Goal: Information Seeking & Learning: Learn about a topic

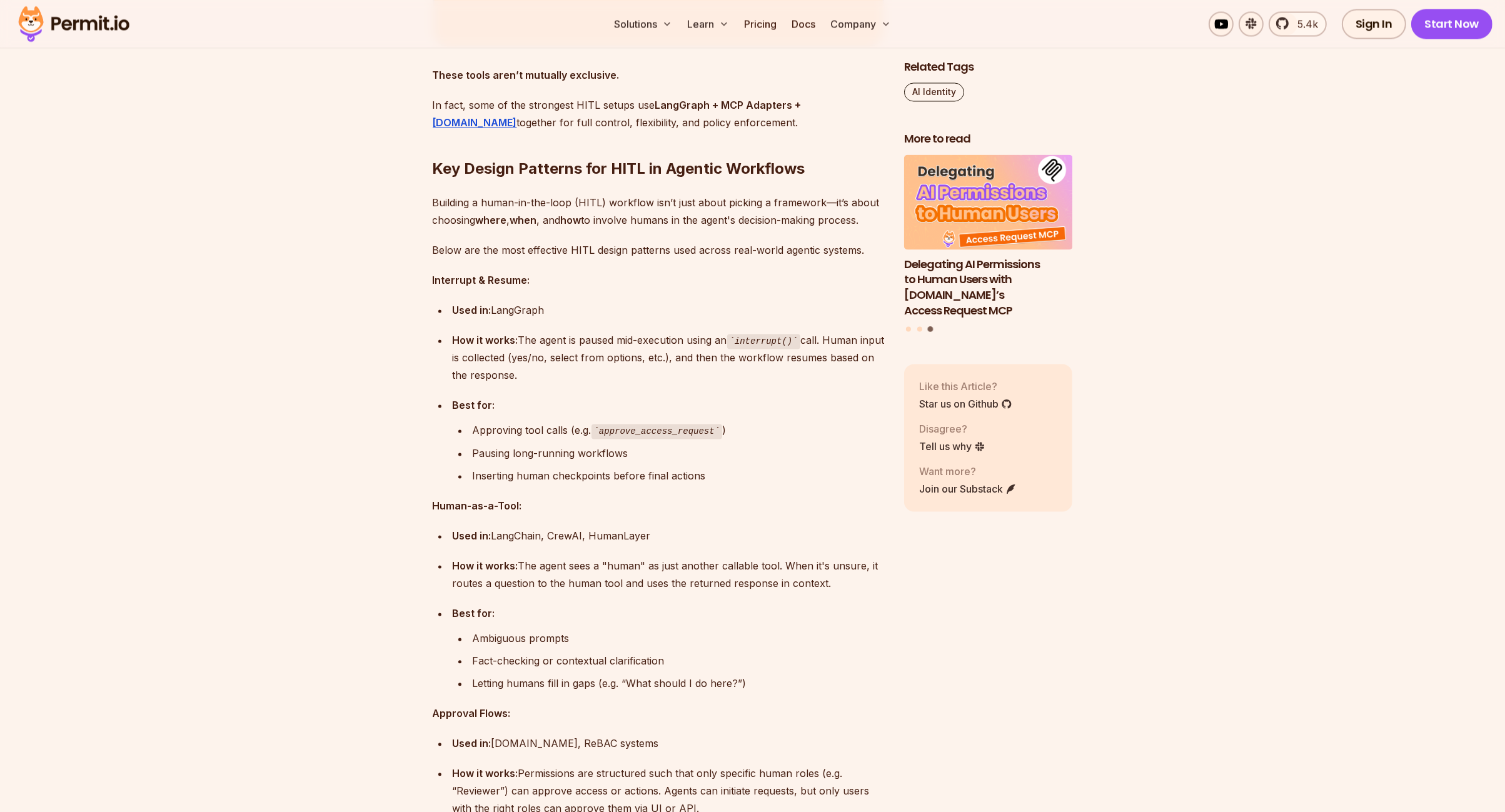
scroll to position [4001, 0]
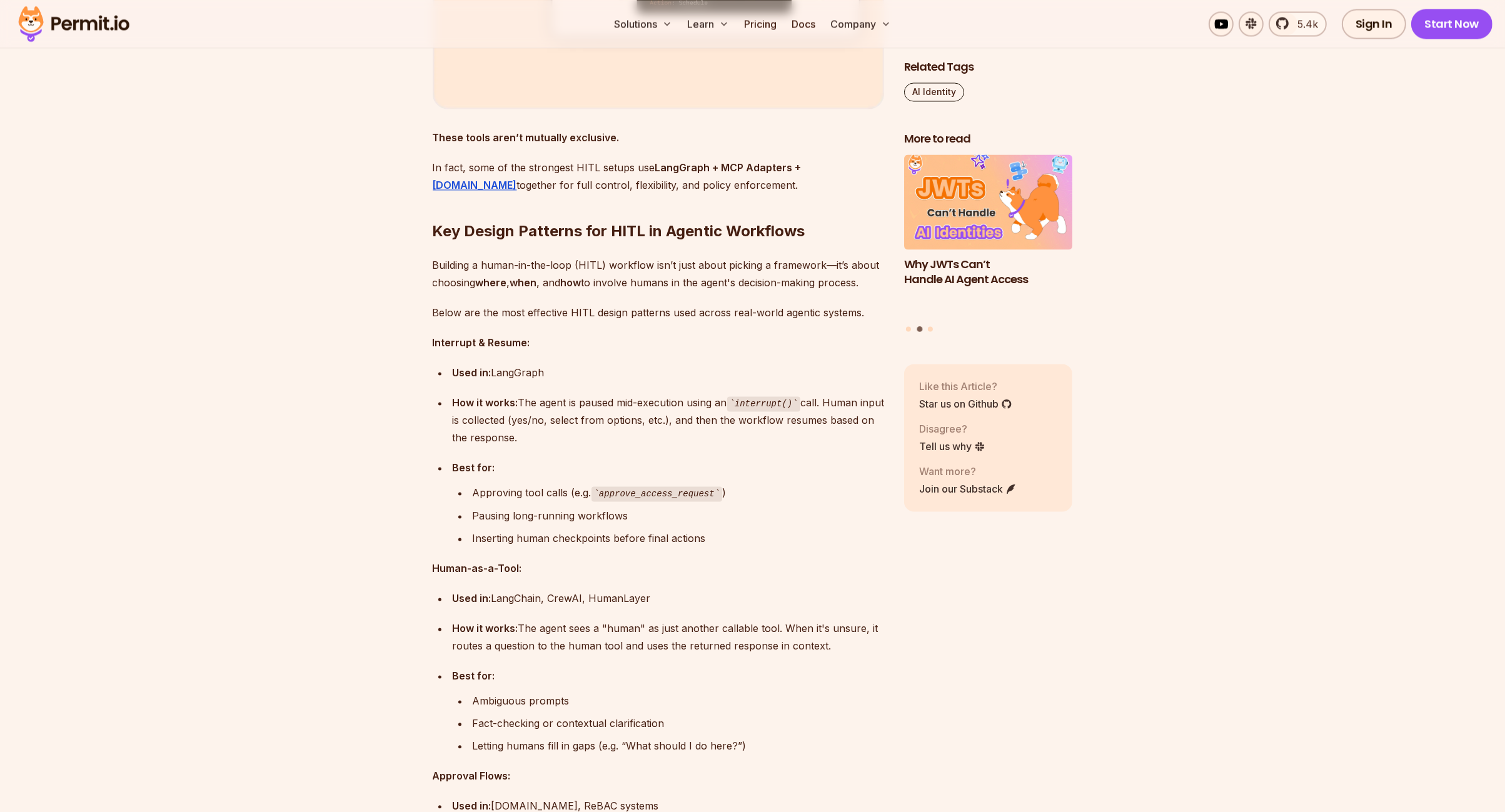
drag, startPoint x: 571, startPoint y: 354, endPoint x: 508, endPoint y: 359, distance: 63.2
click at [508, 364] on div "Used in: LangGraph" at bounding box center [668, 373] width 432 height 18
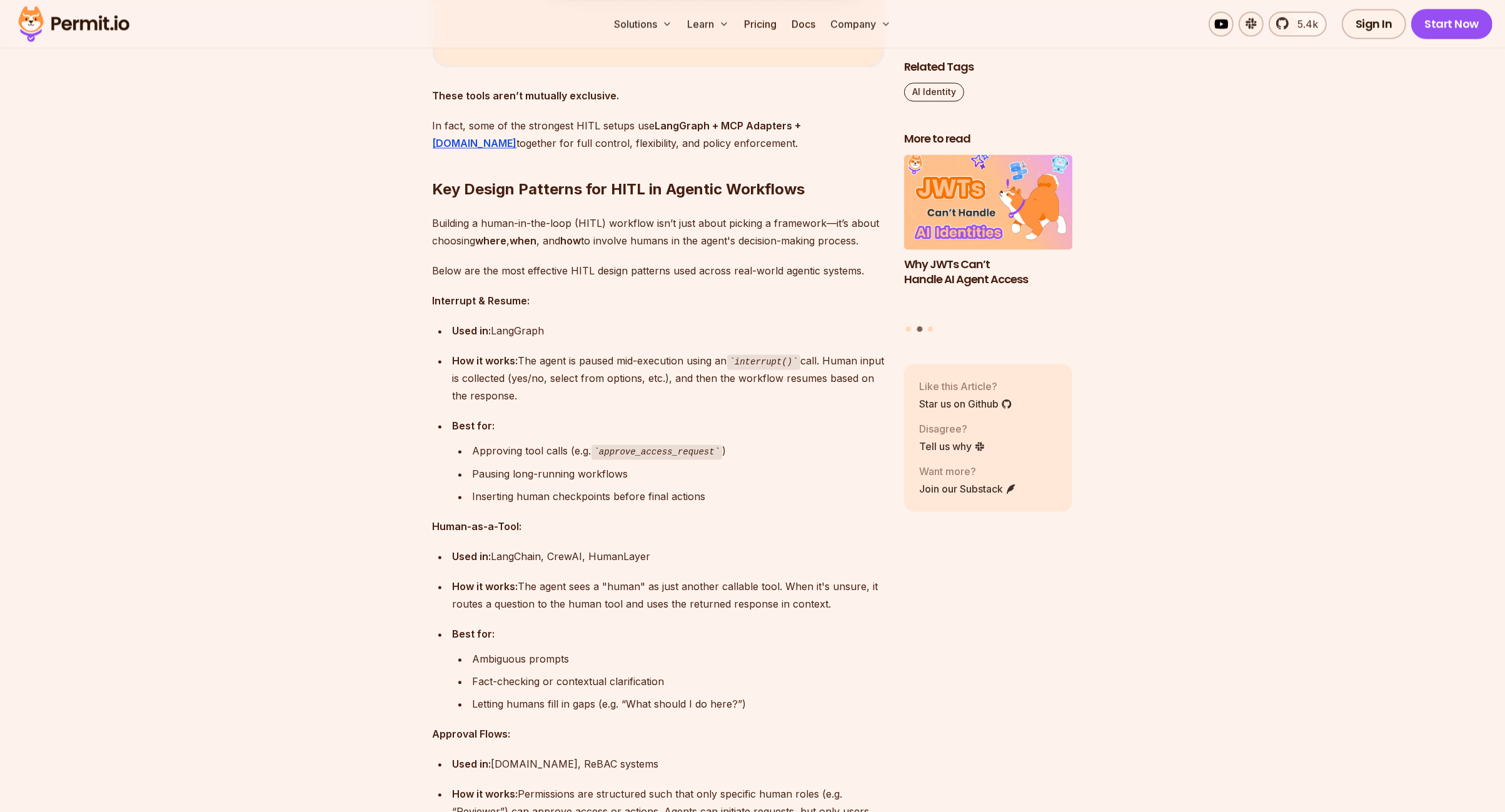
scroll to position [4064, 0]
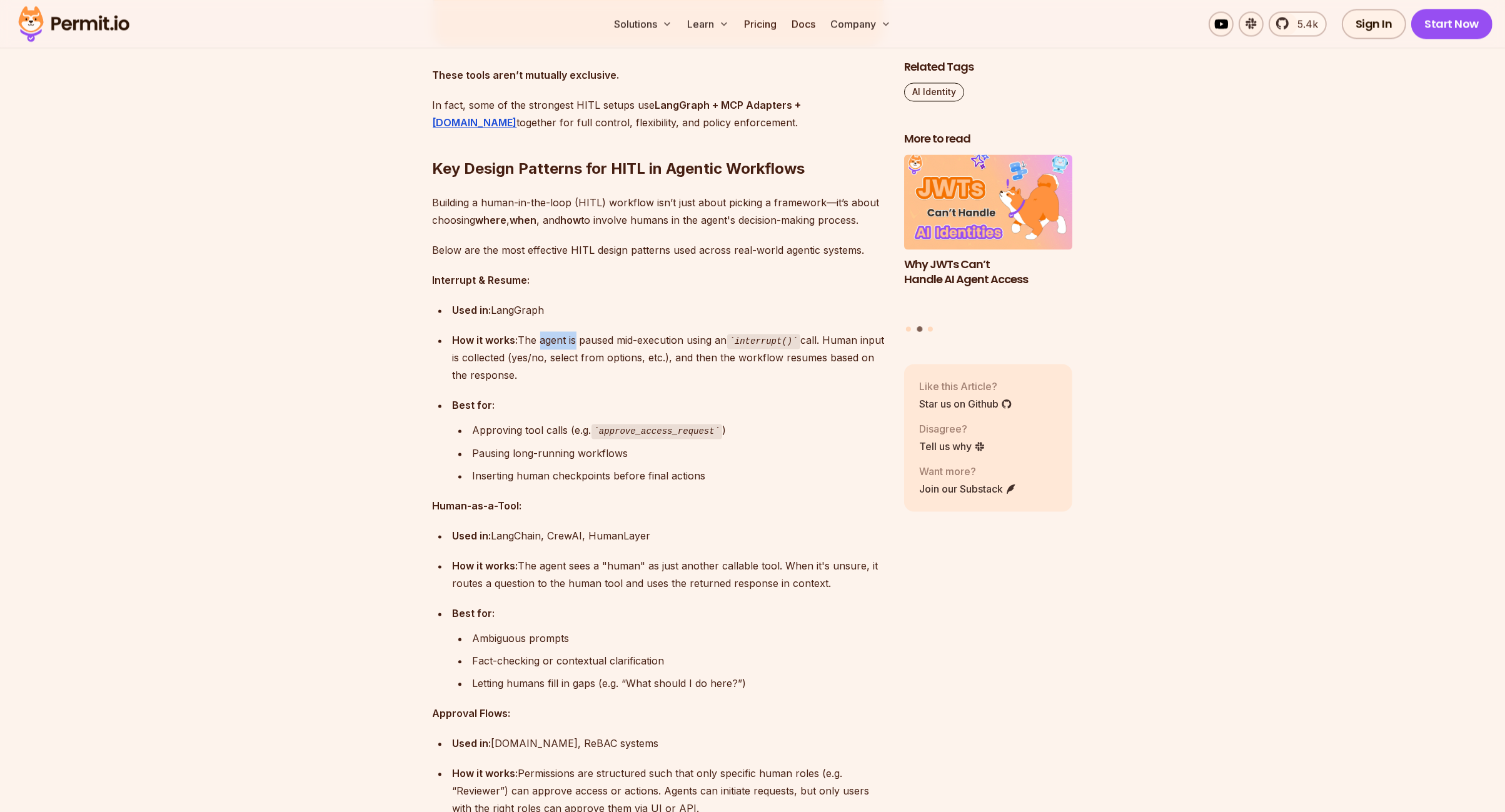
drag, startPoint x: 545, startPoint y: 326, endPoint x: 584, endPoint y: 324, distance: 39.1
click at [583, 332] on div "How it works: The agent is paused mid-execution using an interrupt() call. Huma…" at bounding box center [668, 358] width 432 height 53
click at [600, 332] on div "How it works: The agent is paused mid-execution using an interrupt() call. Huma…" at bounding box center [668, 358] width 432 height 53
drag, startPoint x: 623, startPoint y: 323, endPoint x: 728, endPoint y: 330, distance: 105.2
click at [728, 332] on div "How it works: The agent is paused mid-execution using an interrupt() call. Huma…" at bounding box center [668, 358] width 432 height 53
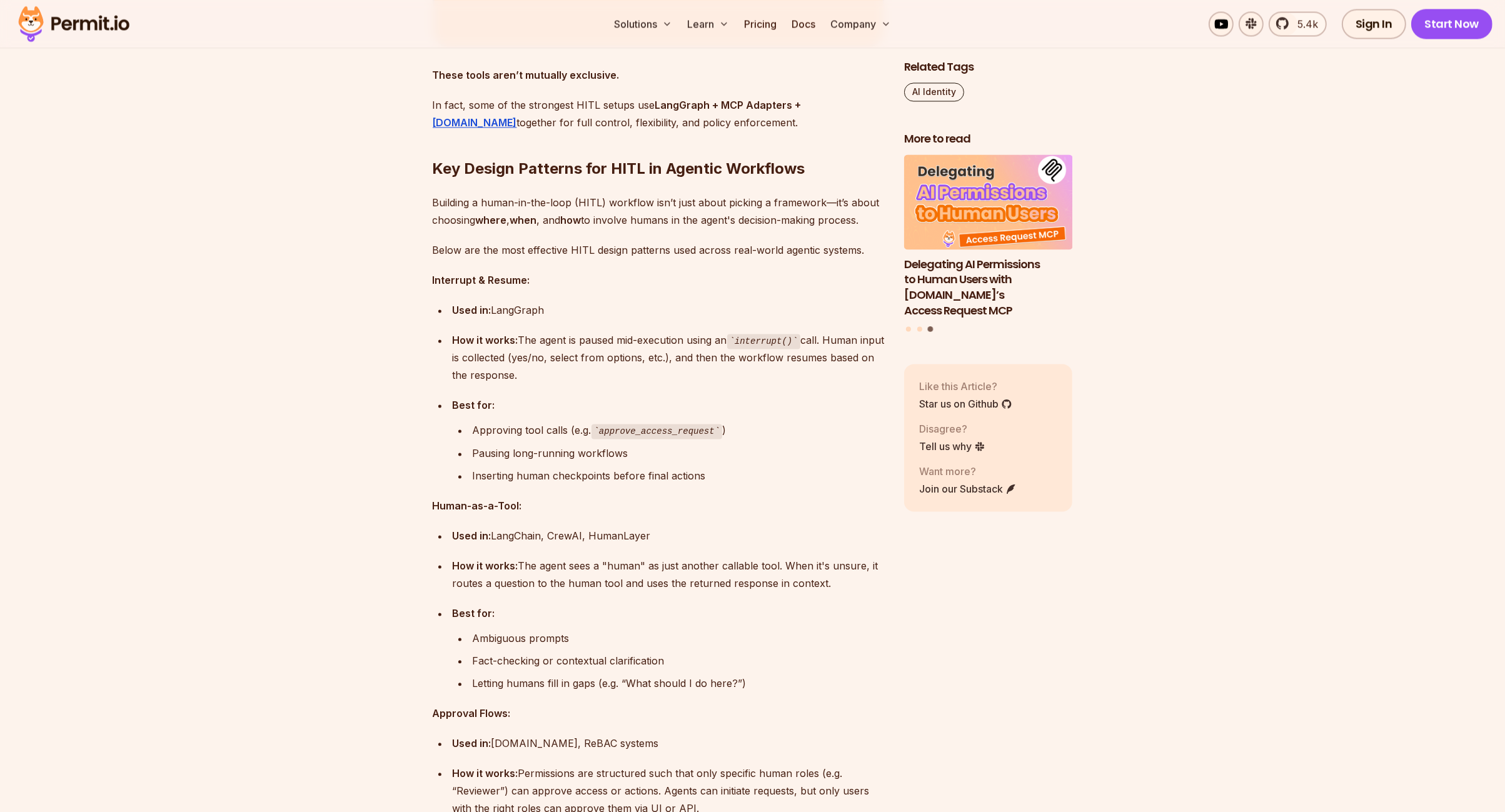
click at [838, 332] on div "How it works: The agent is paused mid-execution using an interrupt() call. Huma…" at bounding box center [668, 358] width 432 height 53
drag, startPoint x: 468, startPoint y: 343, endPoint x: 694, endPoint y: 340, distance: 226.0
click at [680, 342] on div "How it works: The agent is paused mid-execution using an interrupt() call. Huma…" at bounding box center [668, 358] width 432 height 53
drag, startPoint x: 707, startPoint y: 340, endPoint x: 828, endPoint y: 340, distance: 121.0
click at [828, 340] on div "How it works: The agent is paused mid-execution using an interrupt() call. Huma…" at bounding box center [668, 358] width 432 height 53
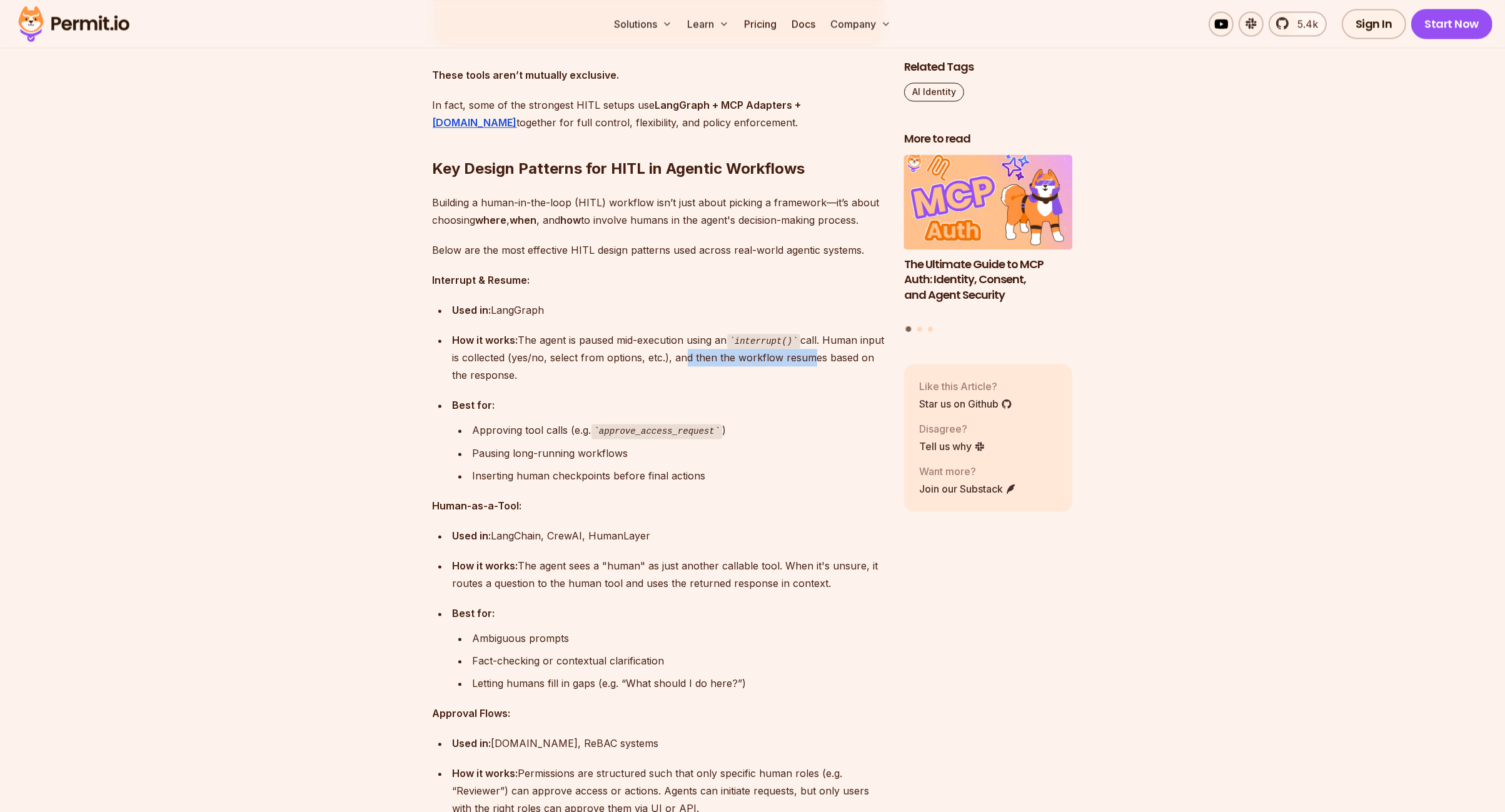
drag, startPoint x: 534, startPoint y: 359, endPoint x: 493, endPoint y: 359, distance: 41.0
click at [493, 359] on div "How it works: The agent is paused mid-execution using an interrupt() call. Huma…" at bounding box center [668, 358] width 432 height 53
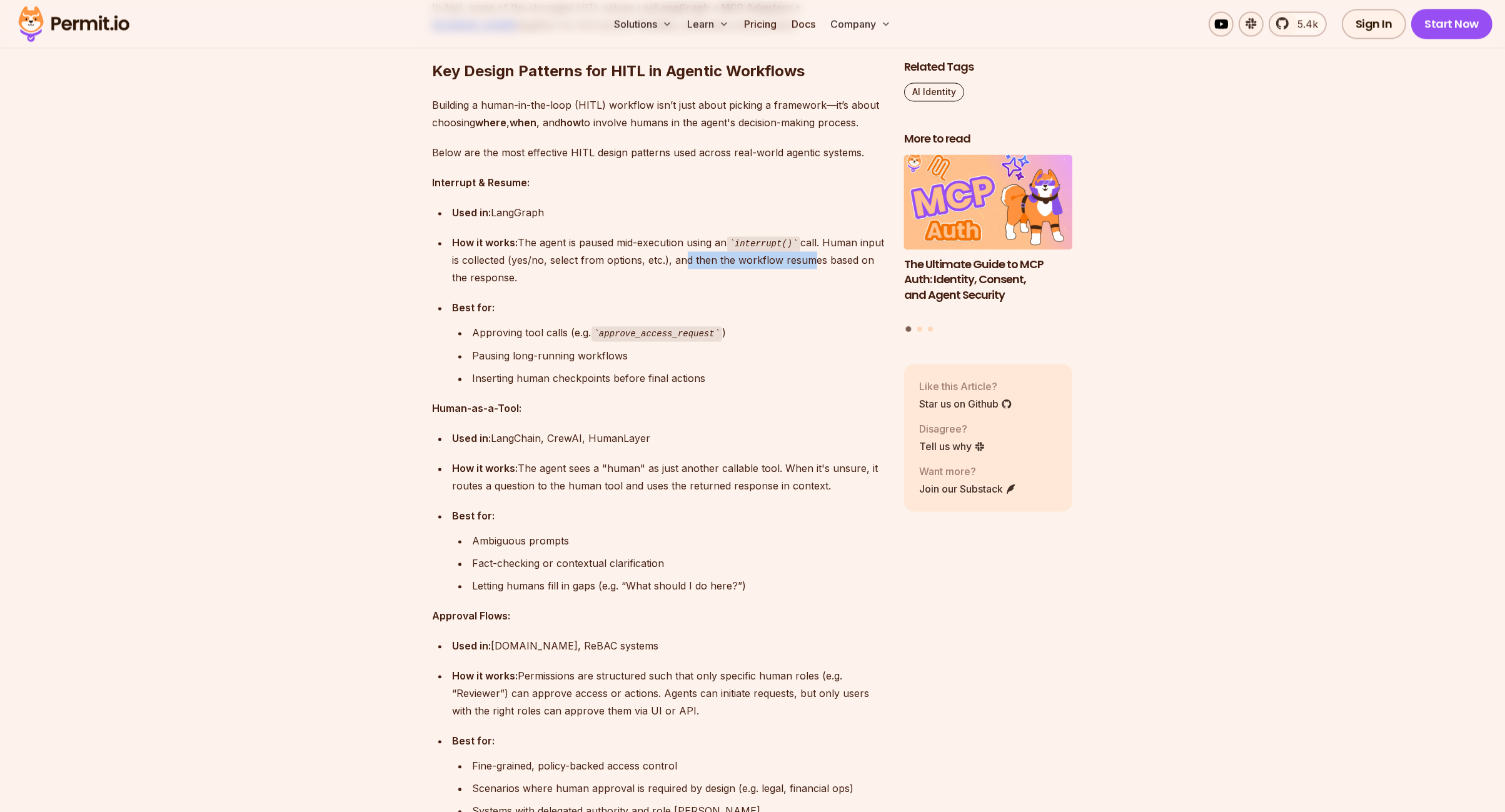
scroll to position [4189, 0]
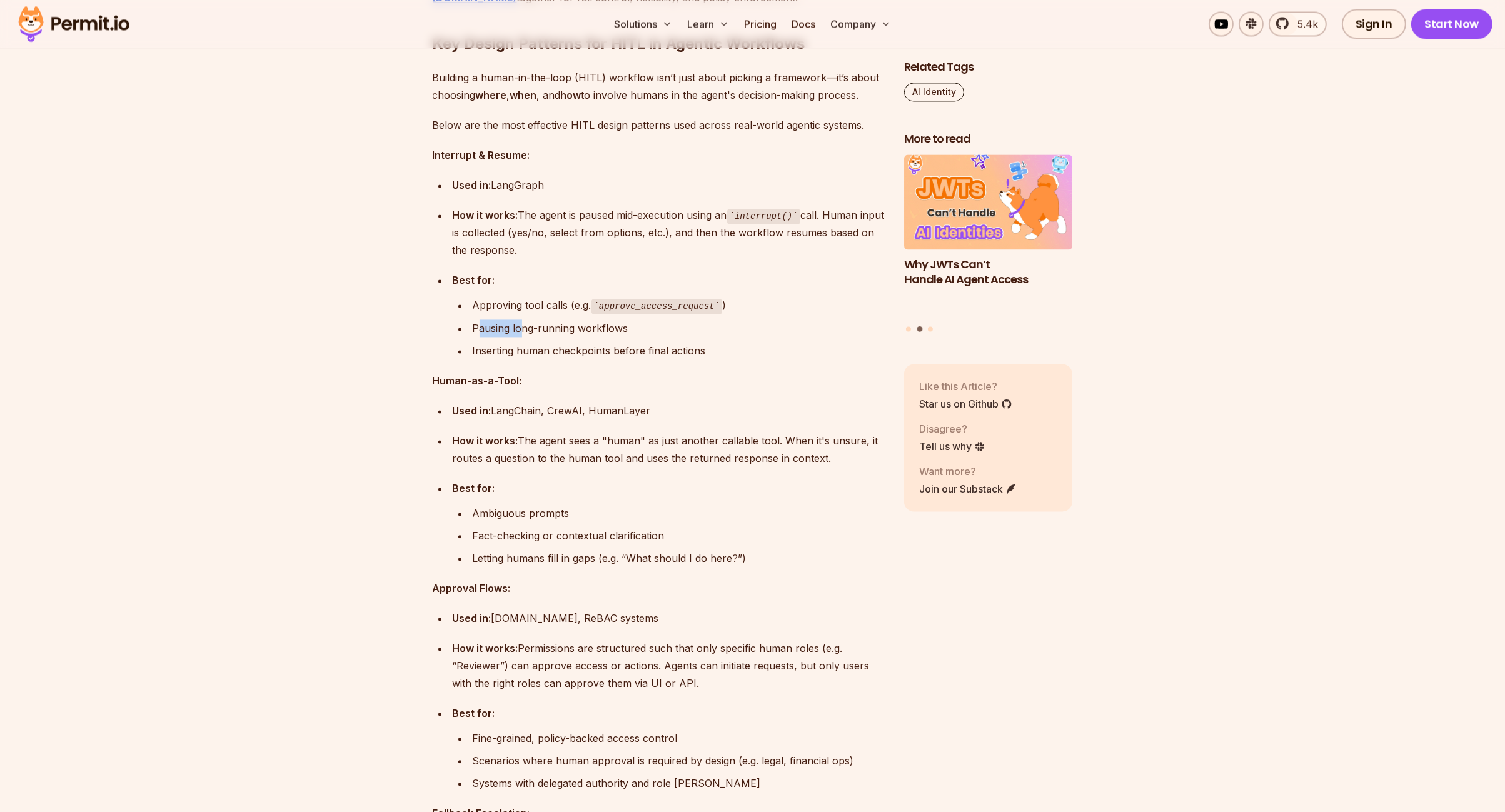
drag, startPoint x: 477, startPoint y: 311, endPoint x: 525, endPoint y: 311, distance: 48.0
click at [524, 320] on div "Pausing long-running workflows" at bounding box center [678, 329] width 412 height 18
drag, startPoint x: 616, startPoint y: 313, endPoint x: 563, endPoint y: 320, distance: 53.5
click at [565, 320] on div "Pausing long-running workflows" at bounding box center [678, 329] width 412 height 18
drag, startPoint x: 498, startPoint y: 331, endPoint x: 577, endPoint y: 336, distance: 79.2
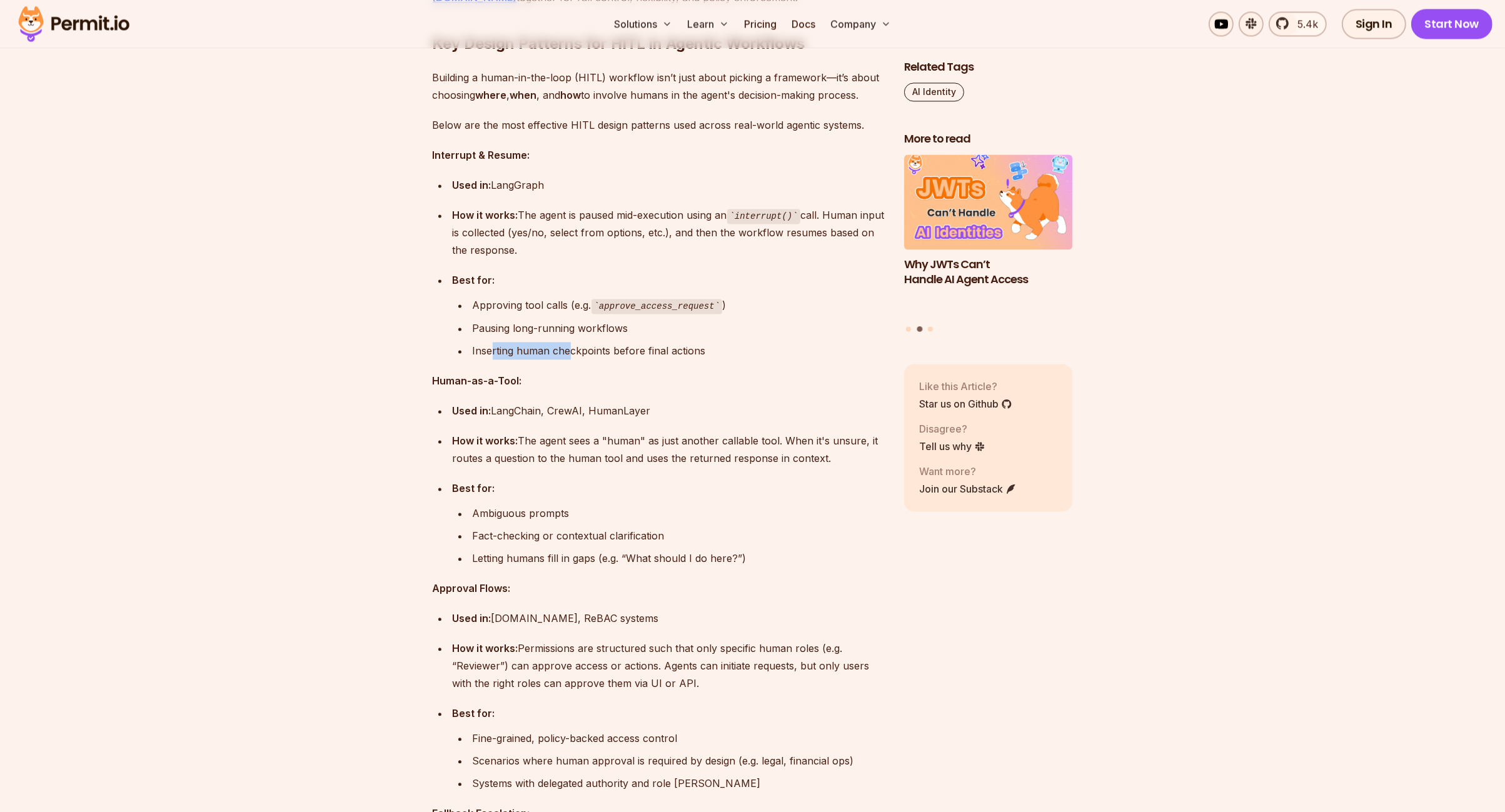
click at [576, 342] on div "Inserting human checkpoints before final actions" at bounding box center [678, 351] width 412 height 18
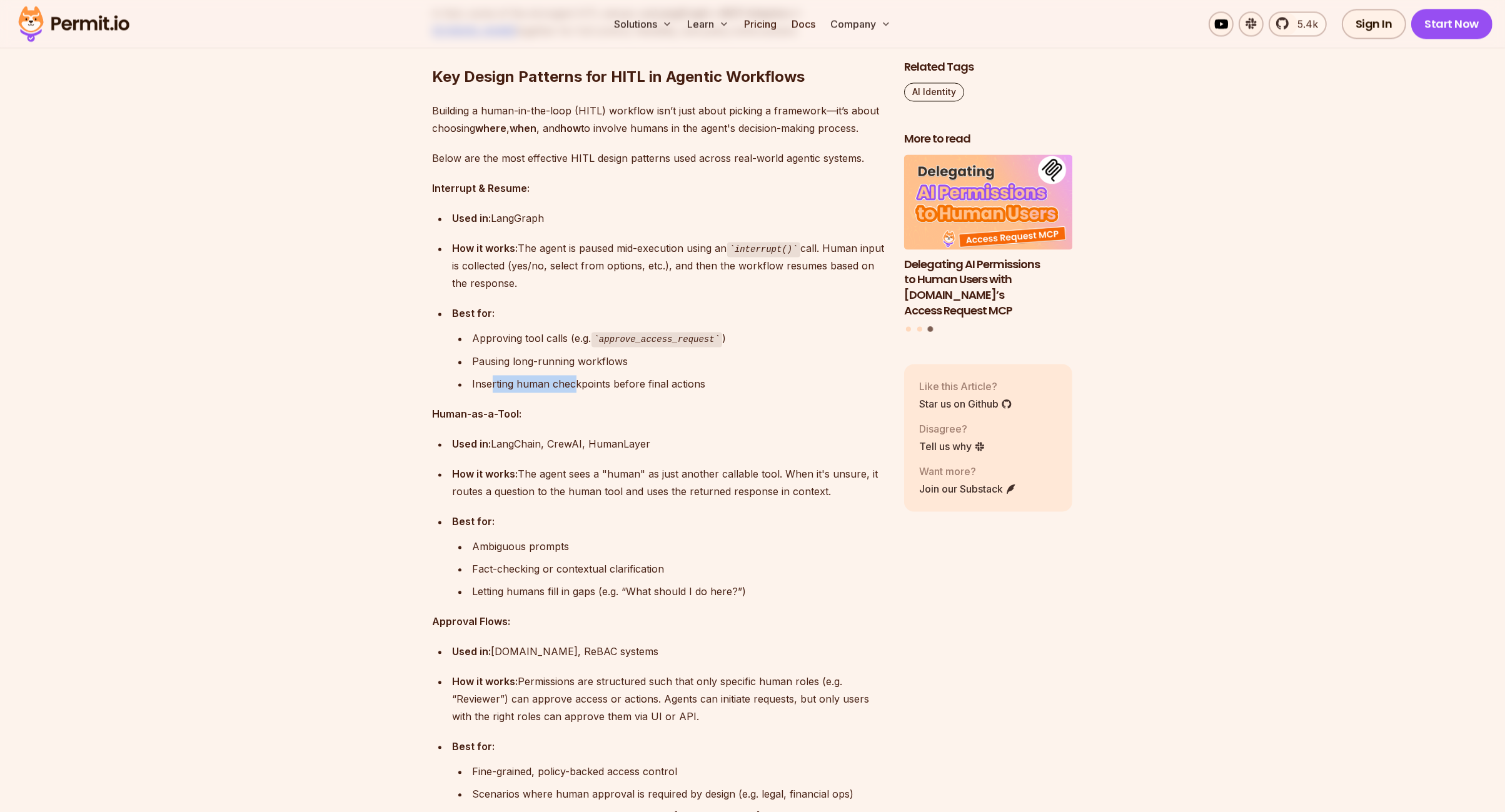
scroll to position [4127, 0]
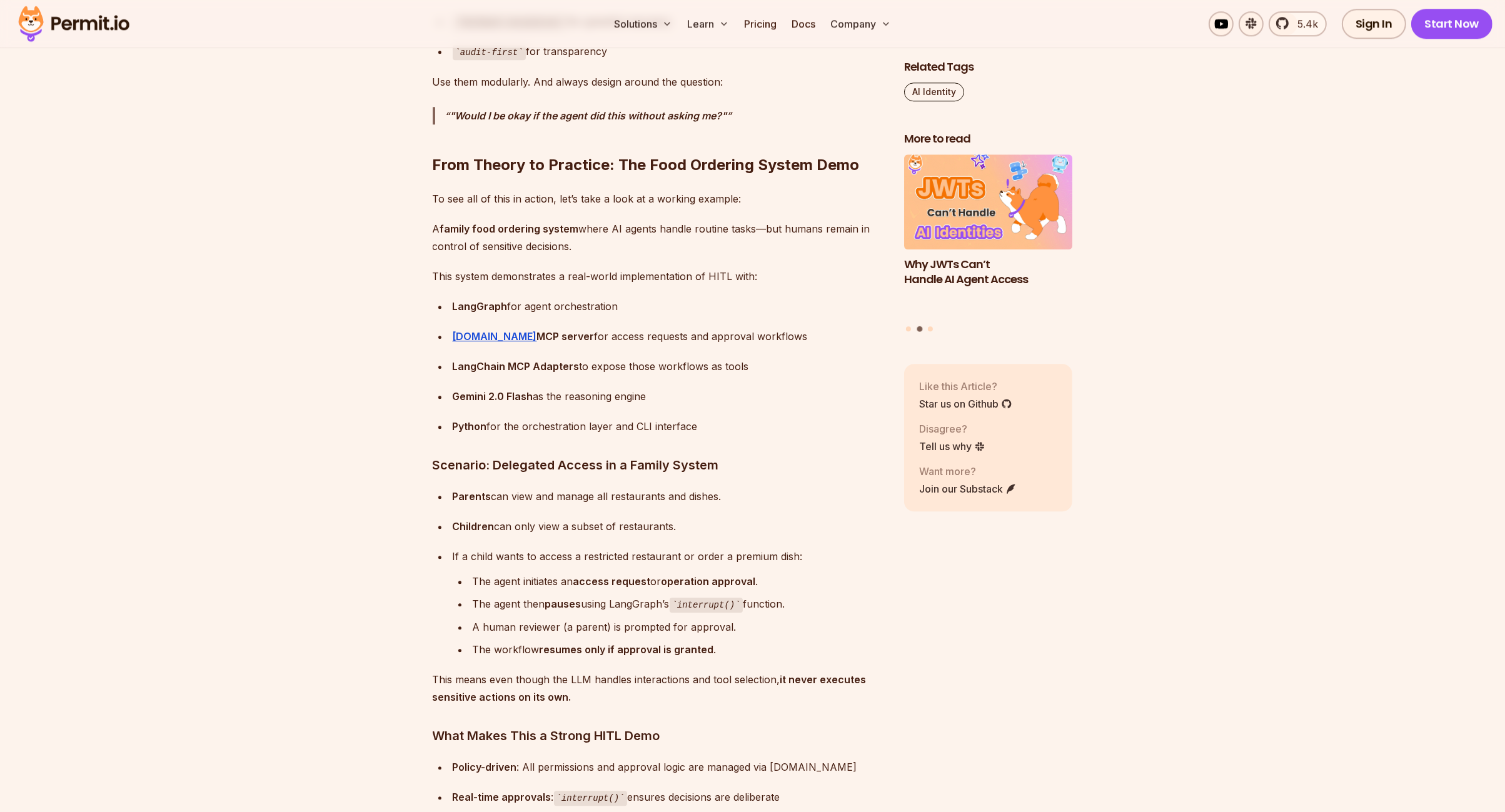
scroll to position [5252, 0]
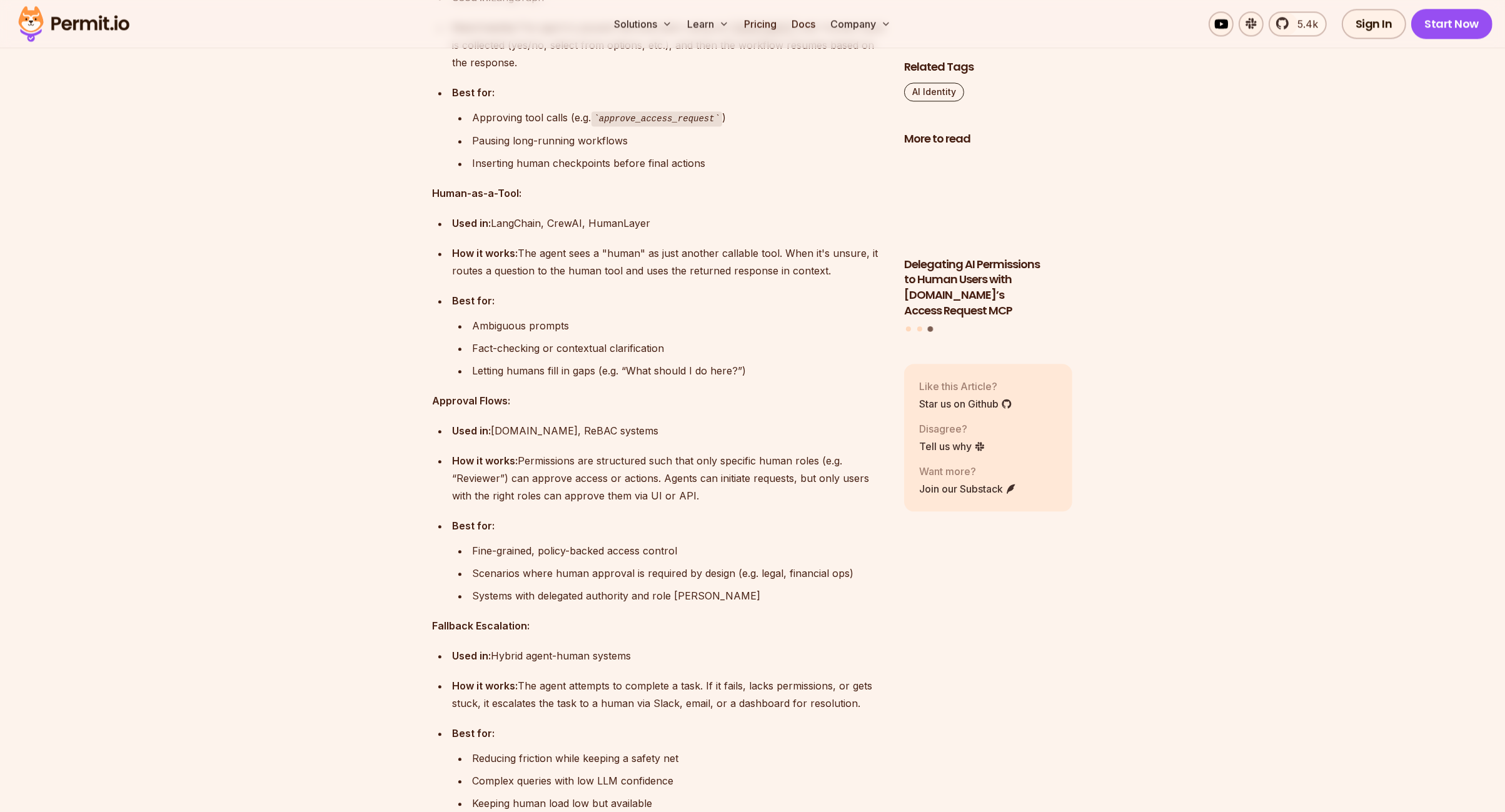
scroll to position [4314, 0]
